Goal: Transaction & Acquisition: Obtain resource

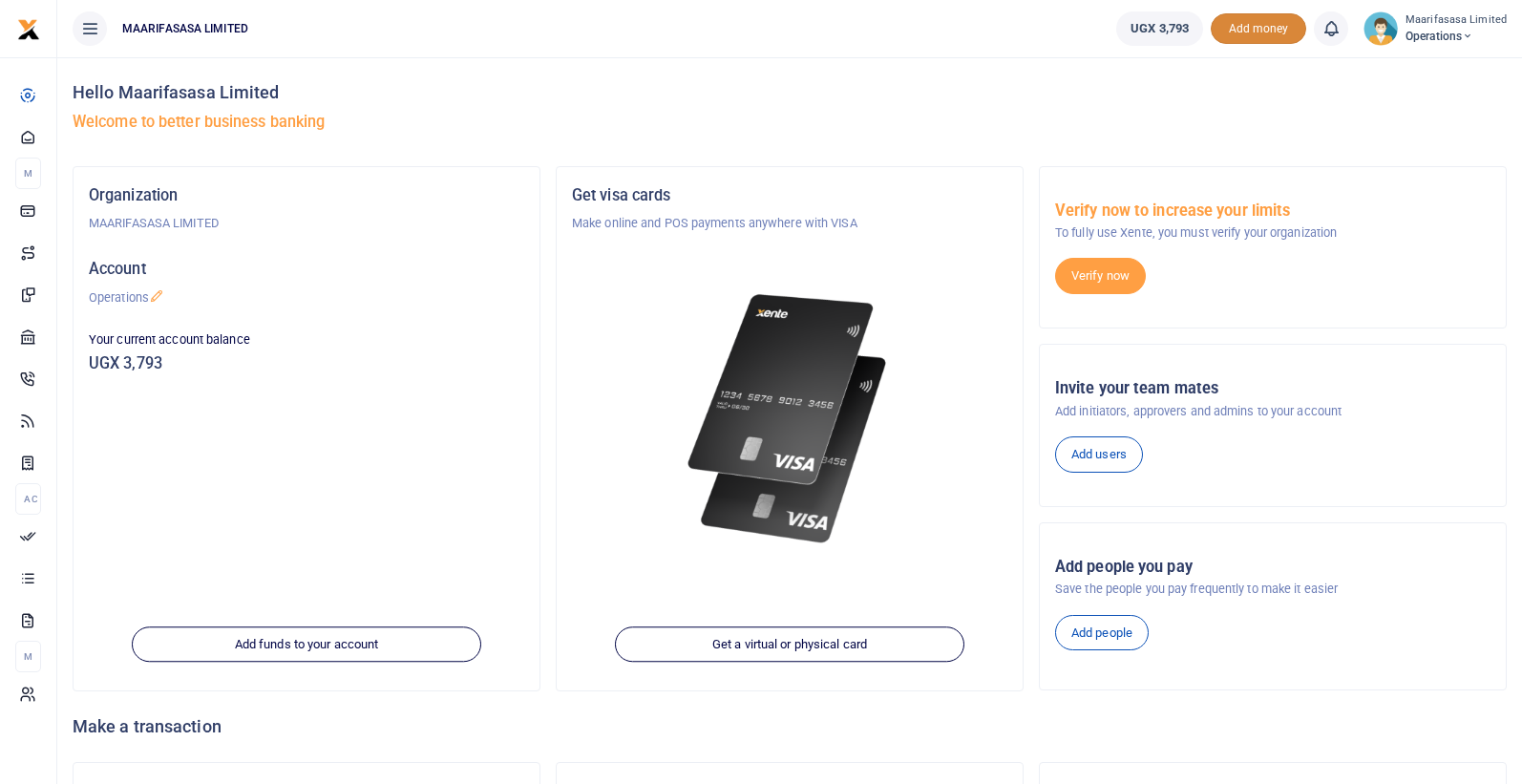
click at [1262, 38] on span "Add money" at bounding box center [1259, 29] width 96 height 32
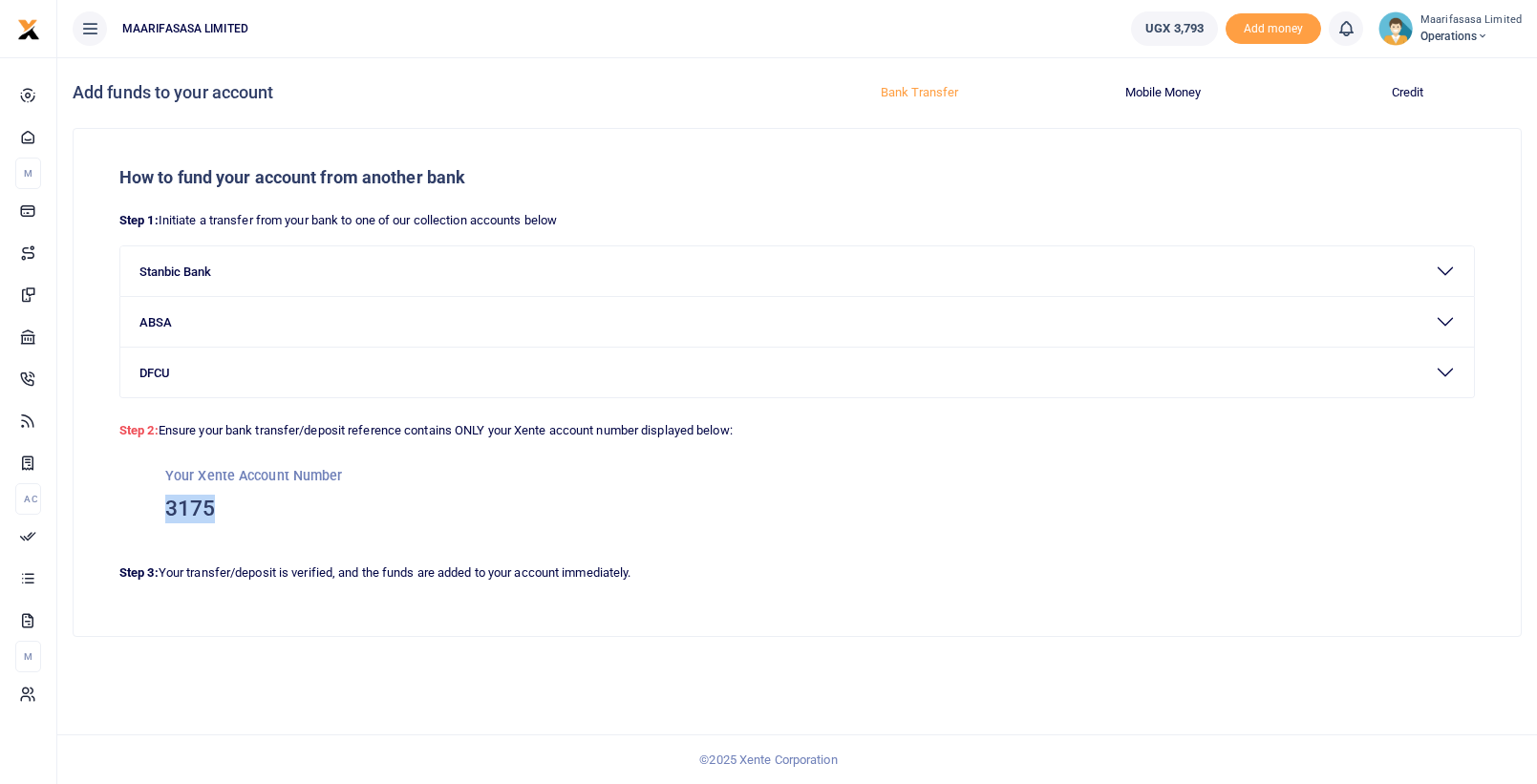
drag, startPoint x: 230, startPoint y: 505, endPoint x: 156, endPoint y: 505, distance: 74.0
click at [156, 505] on div "Your Xente Account Number 3175" at bounding box center [797, 494] width 1356 height 107
click at [269, 273] on button "Stanbic Bank" at bounding box center [797, 272] width 1354 height 50
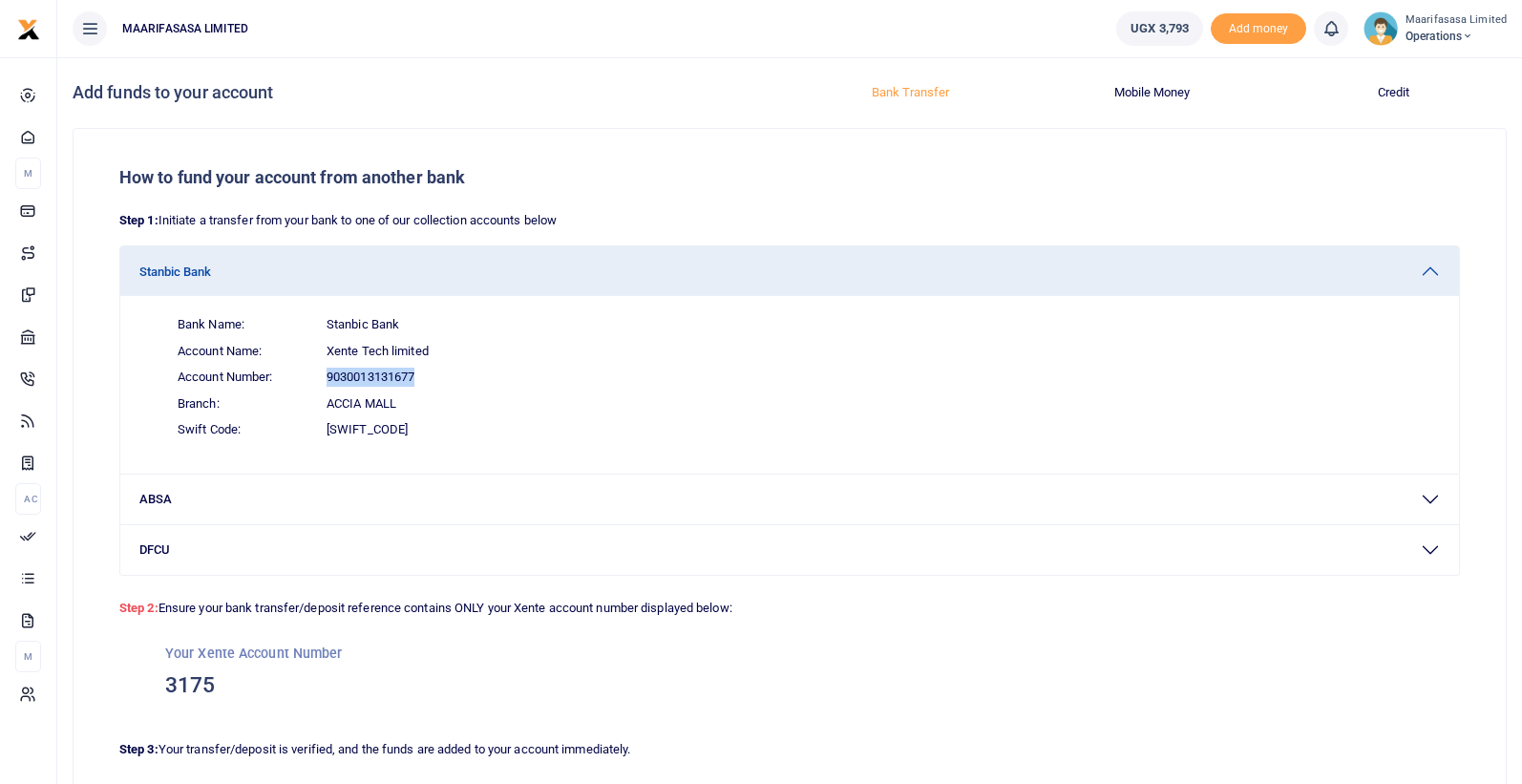
drag, startPoint x: 422, startPoint y: 377, endPoint x: 322, endPoint y: 379, distance: 100.0
click at [322, 379] on span "Account Number: 9030013131677" at bounding box center [801, 377] width 1278 height 27
copy span "9030013131677"
